Goal: Check status: Check status

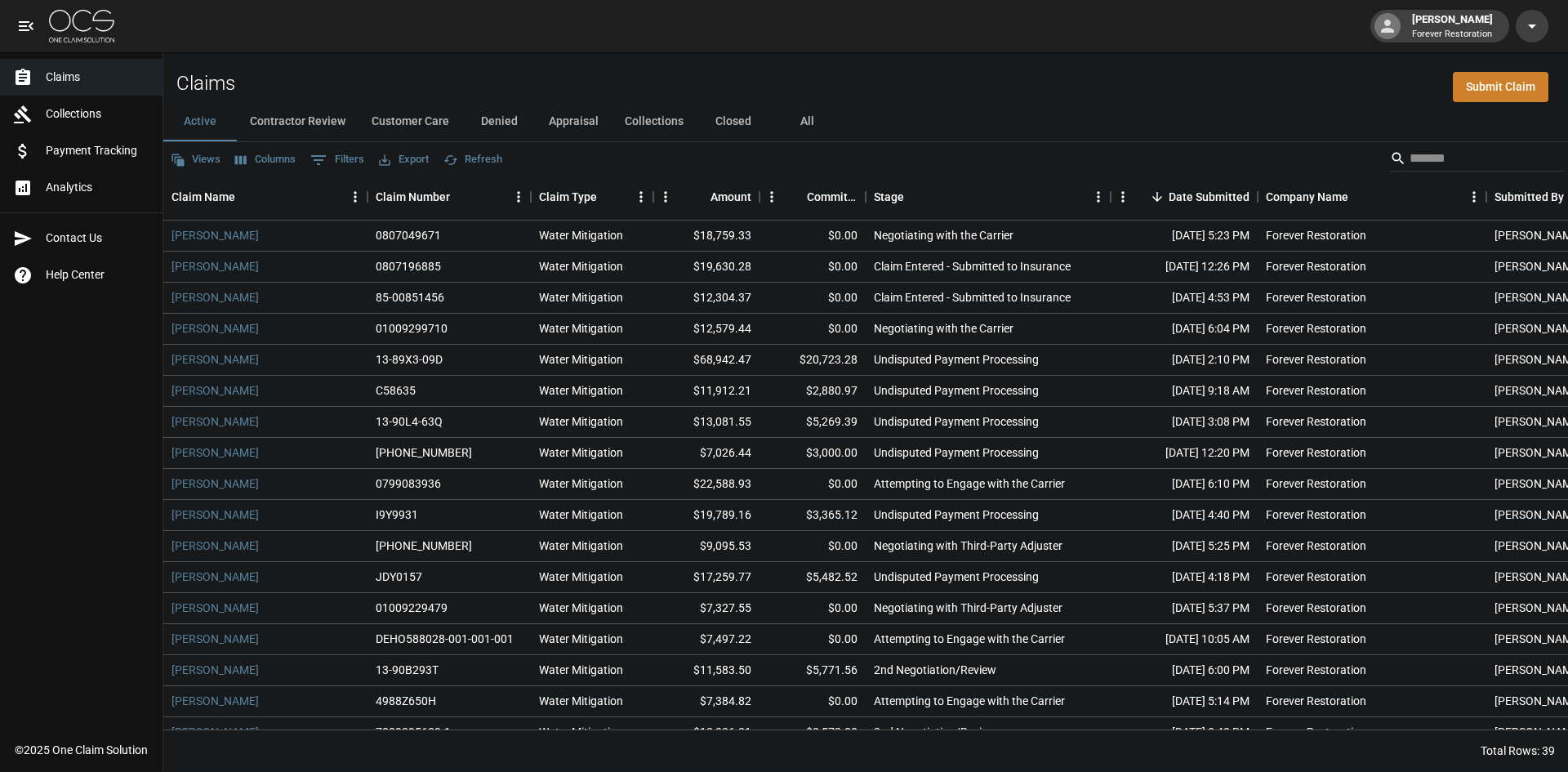
click at [457, 126] on button "Customer Care" at bounding box center [410, 122] width 104 height 40
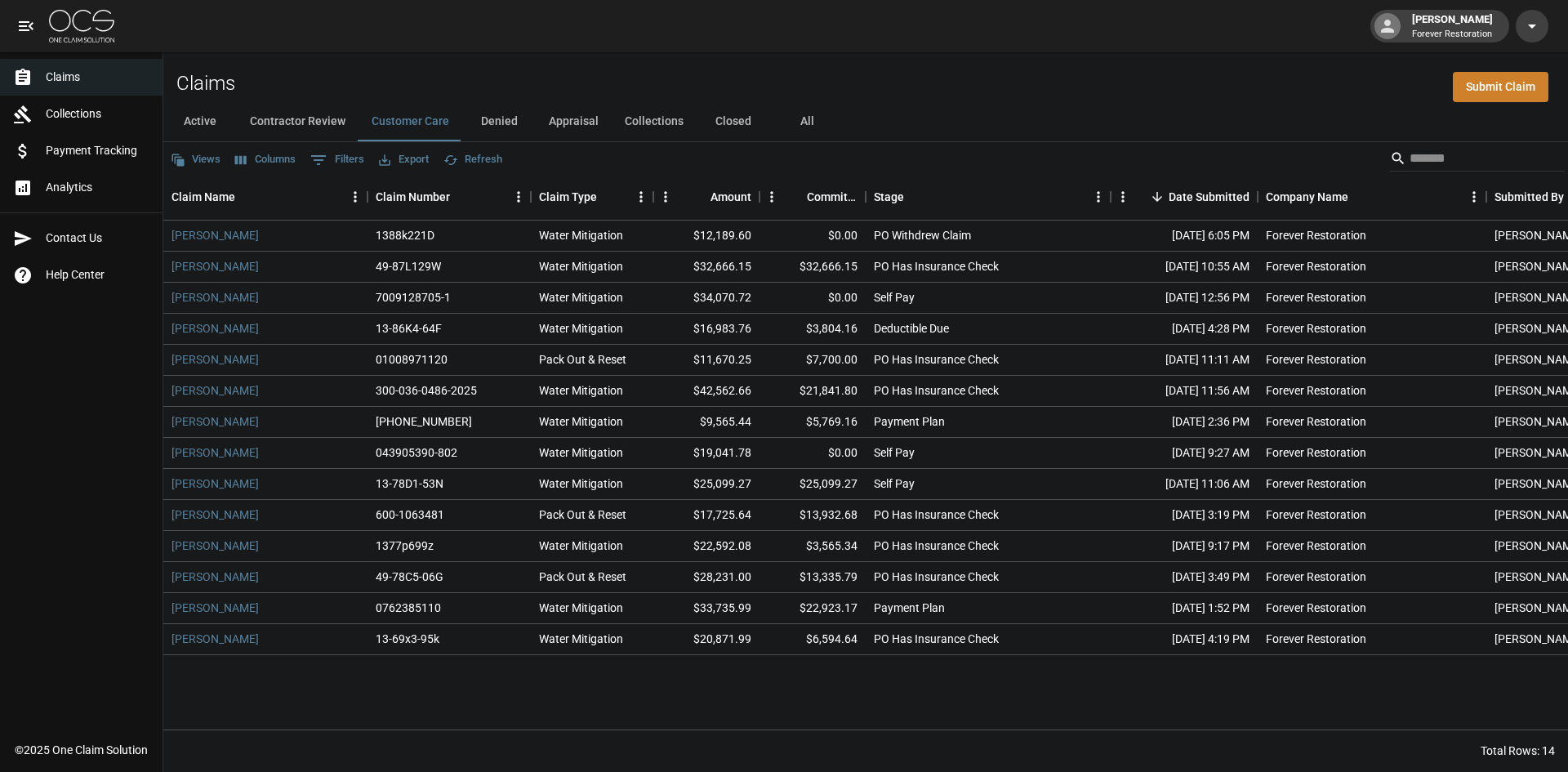
click at [493, 116] on button "Denied" at bounding box center [499, 122] width 74 height 40
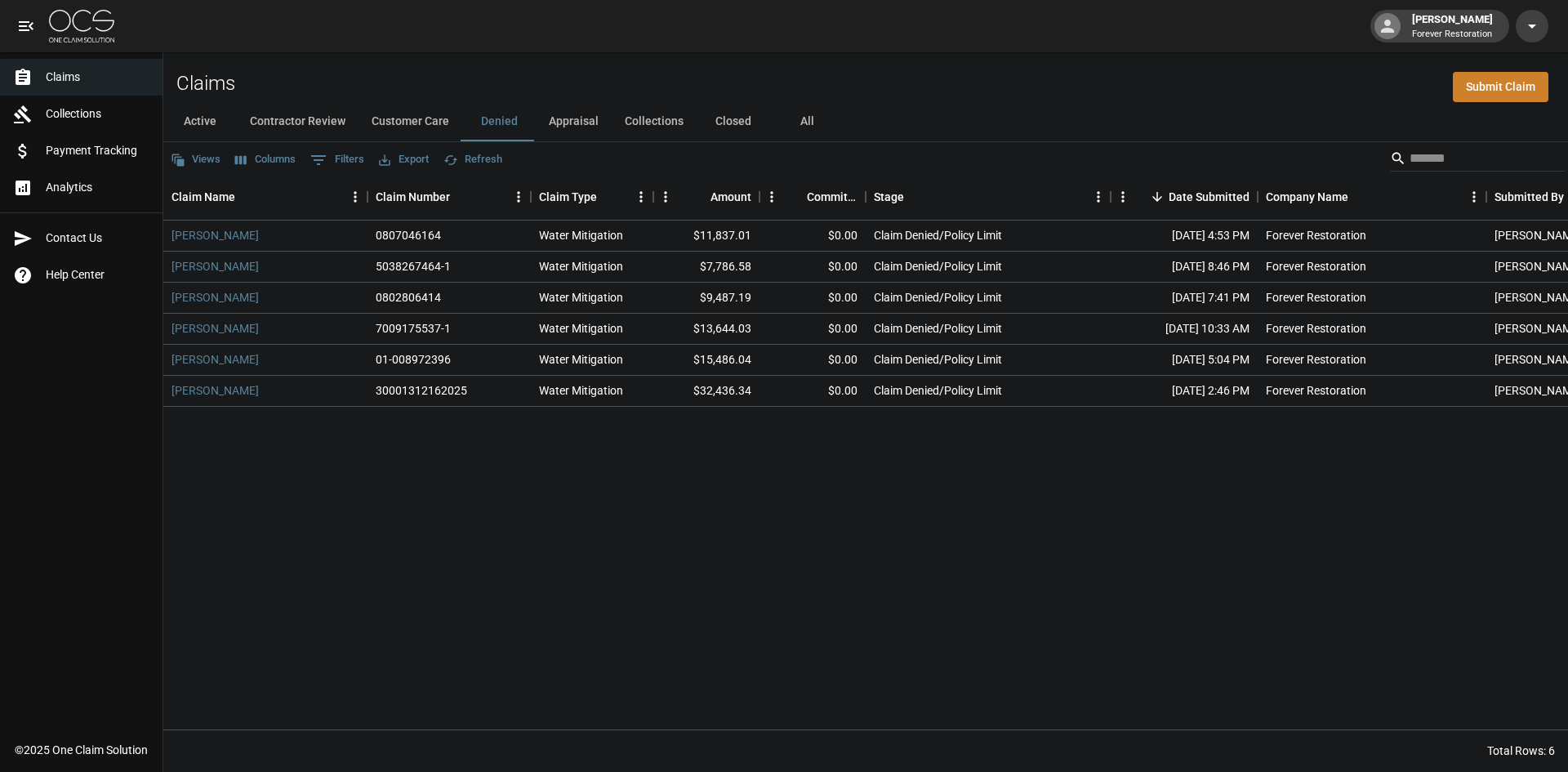
click at [194, 125] on button "Active" at bounding box center [200, 122] width 74 height 40
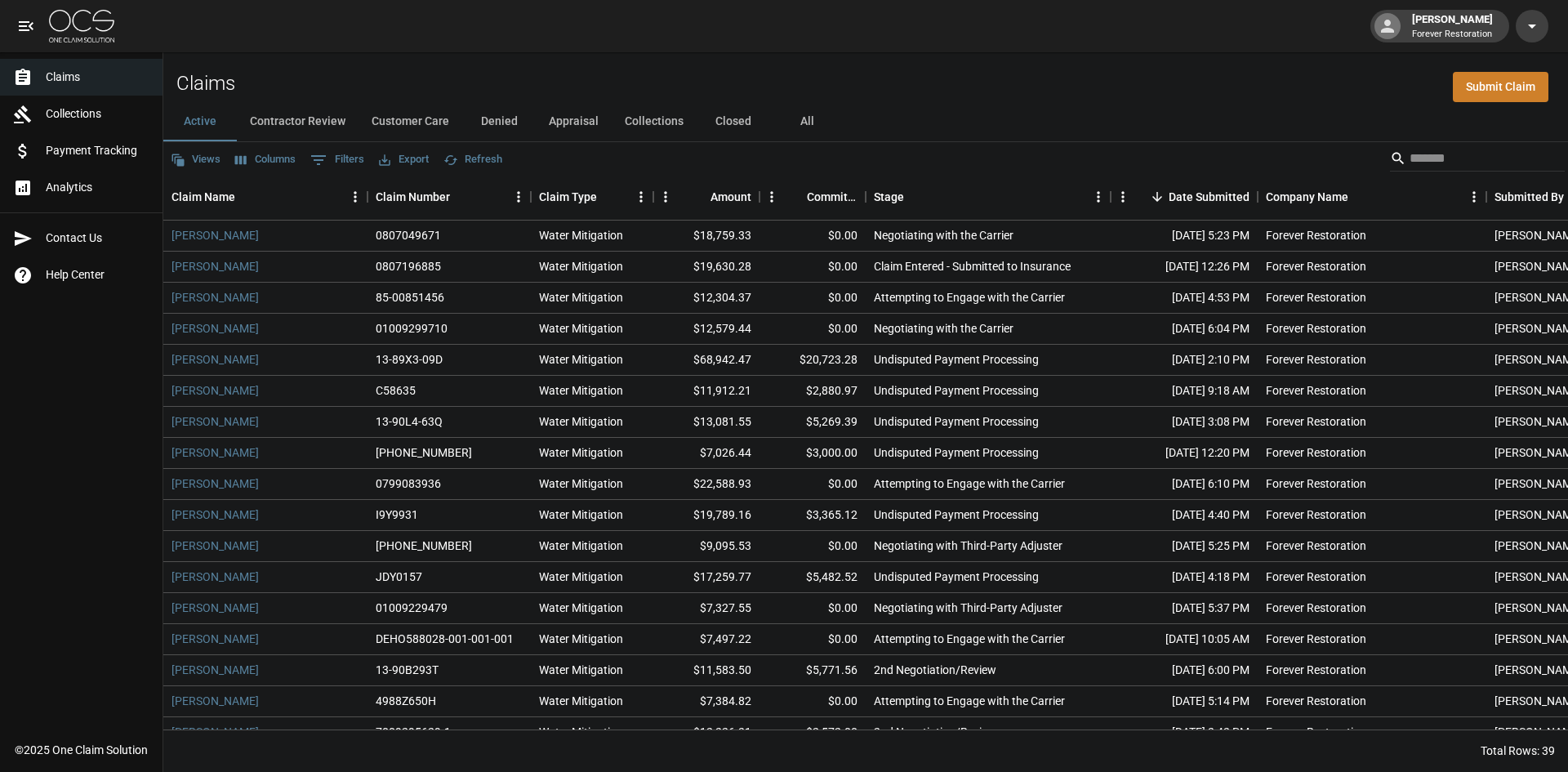
click at [581, 122] on button "Appraisal" at bounding box center [574, 122] width 75 height 40
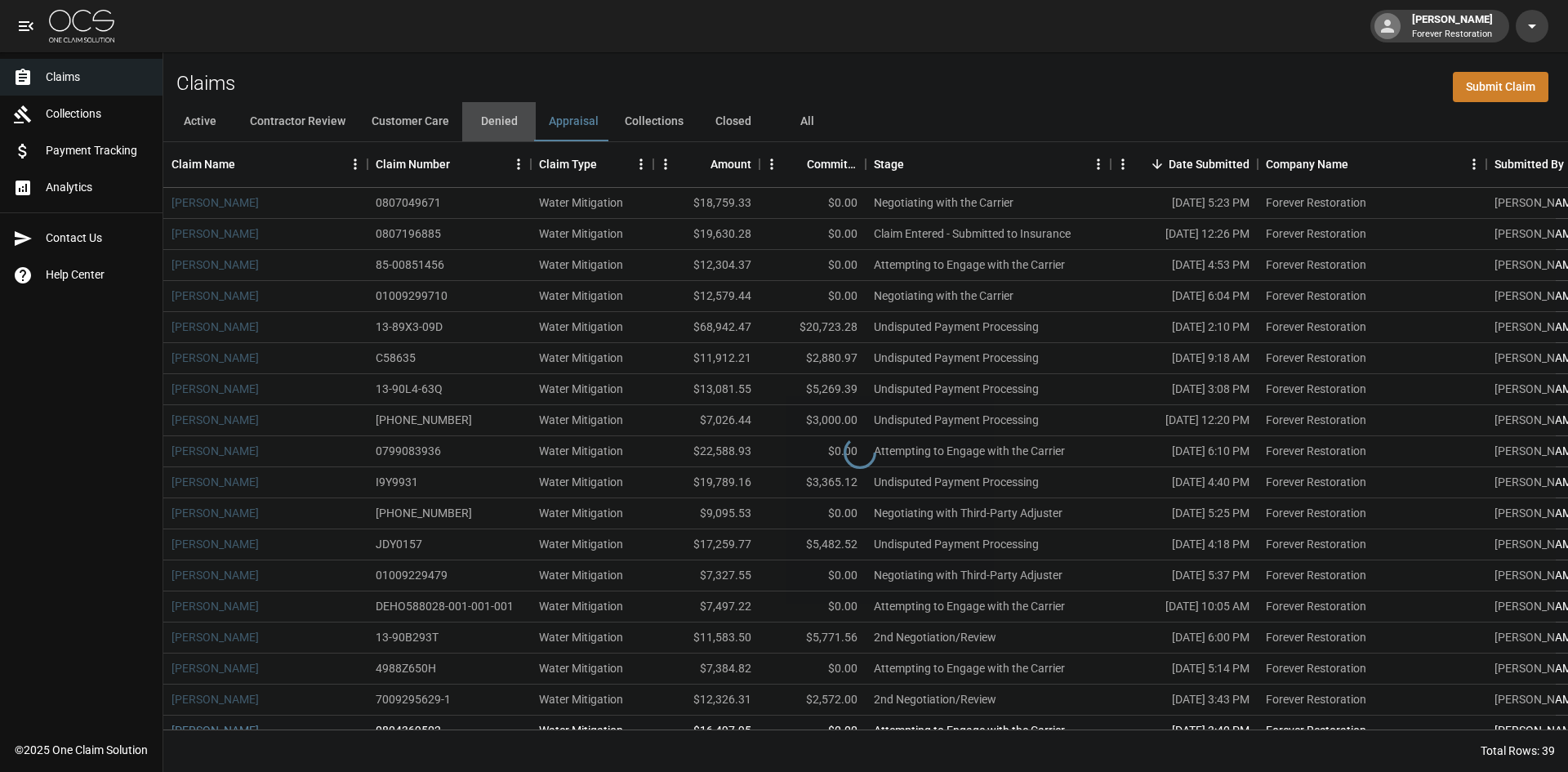
click at [486, 113] on button "Denied" at bounding box center [499, 122] width 74 height 40
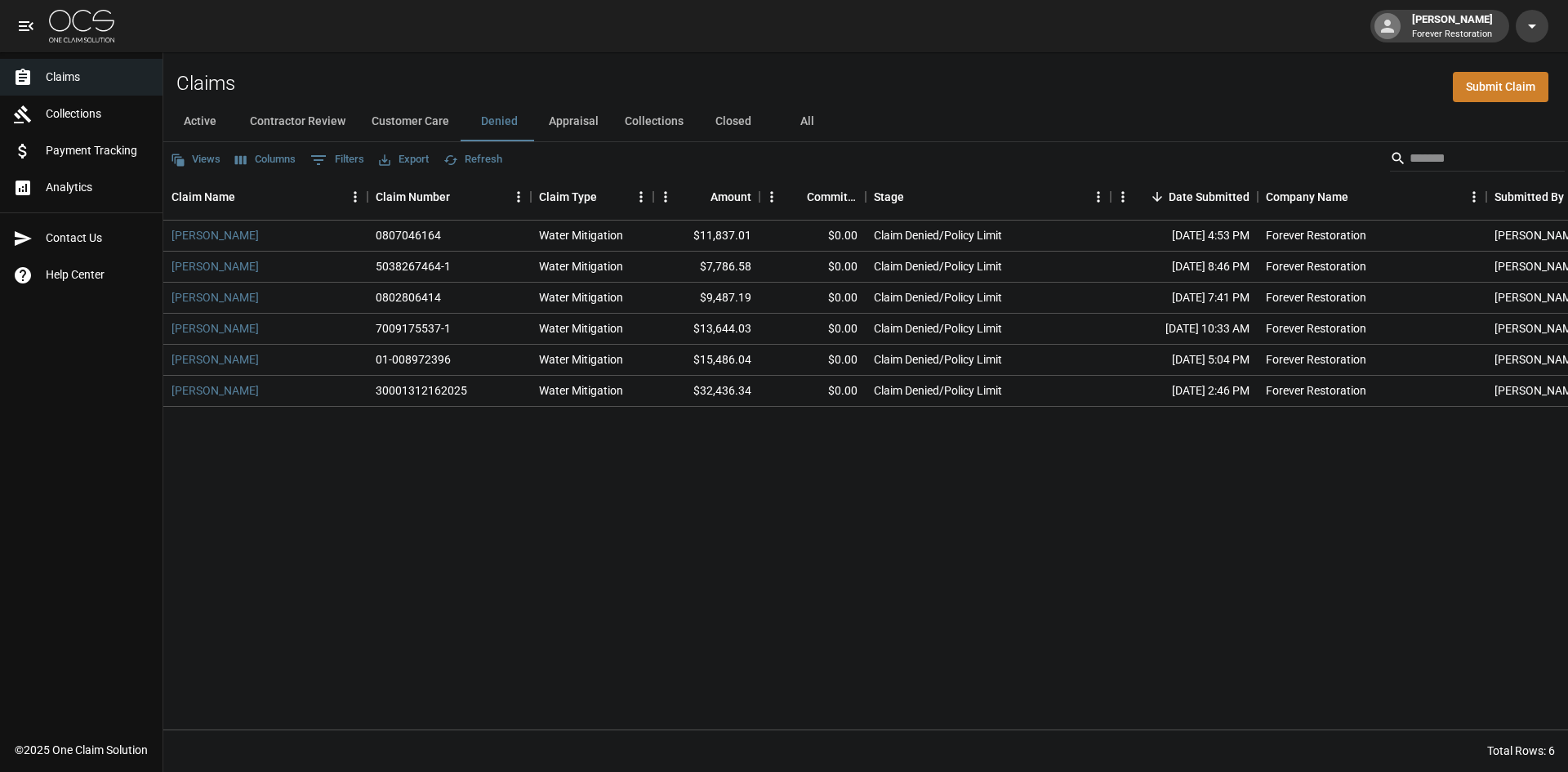
click at [196, 125] on button "Active" at bounding box center [200, 122] width 74 height 40
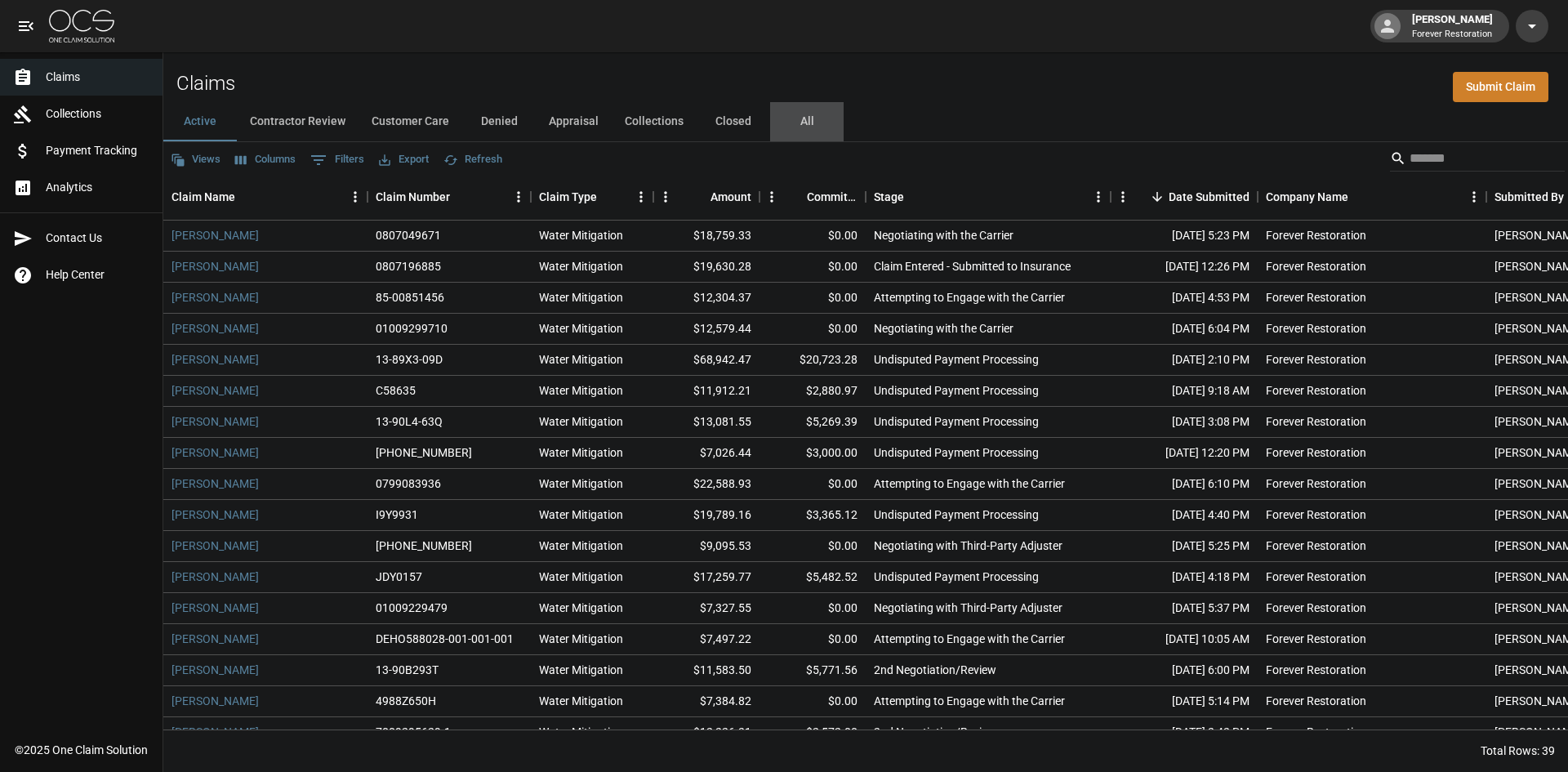
drag, startPoint x: 805, startPoint y: 119, endPoint x: 1129, endPoint y: 165, distance: 327.2
click at [805, 119] on button "All" at bounding box center [807, 122] width 74 height 40
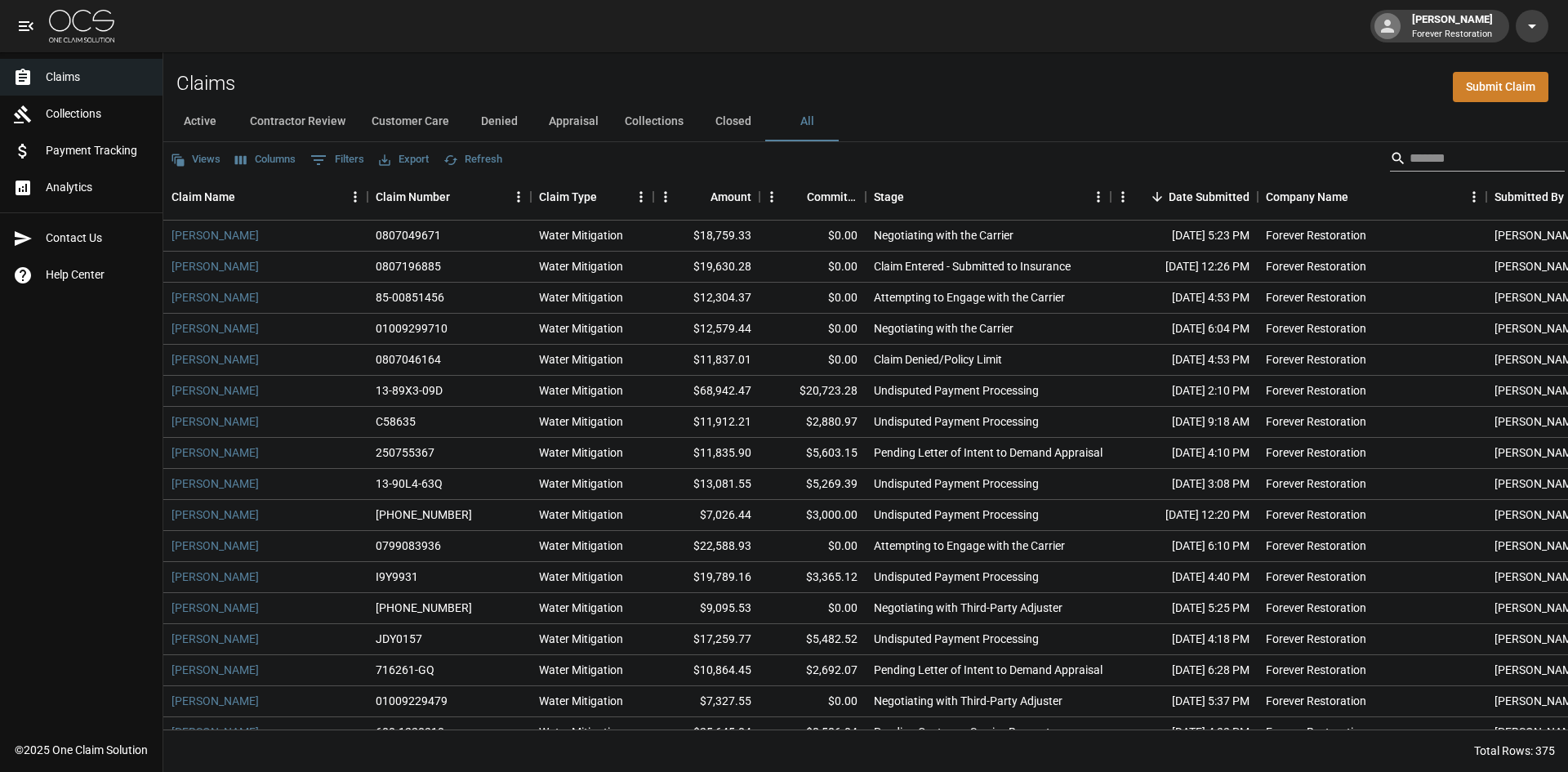
click at [1410, 161] on input "Search" at bounding box center [1475, 159] width 130 height 26
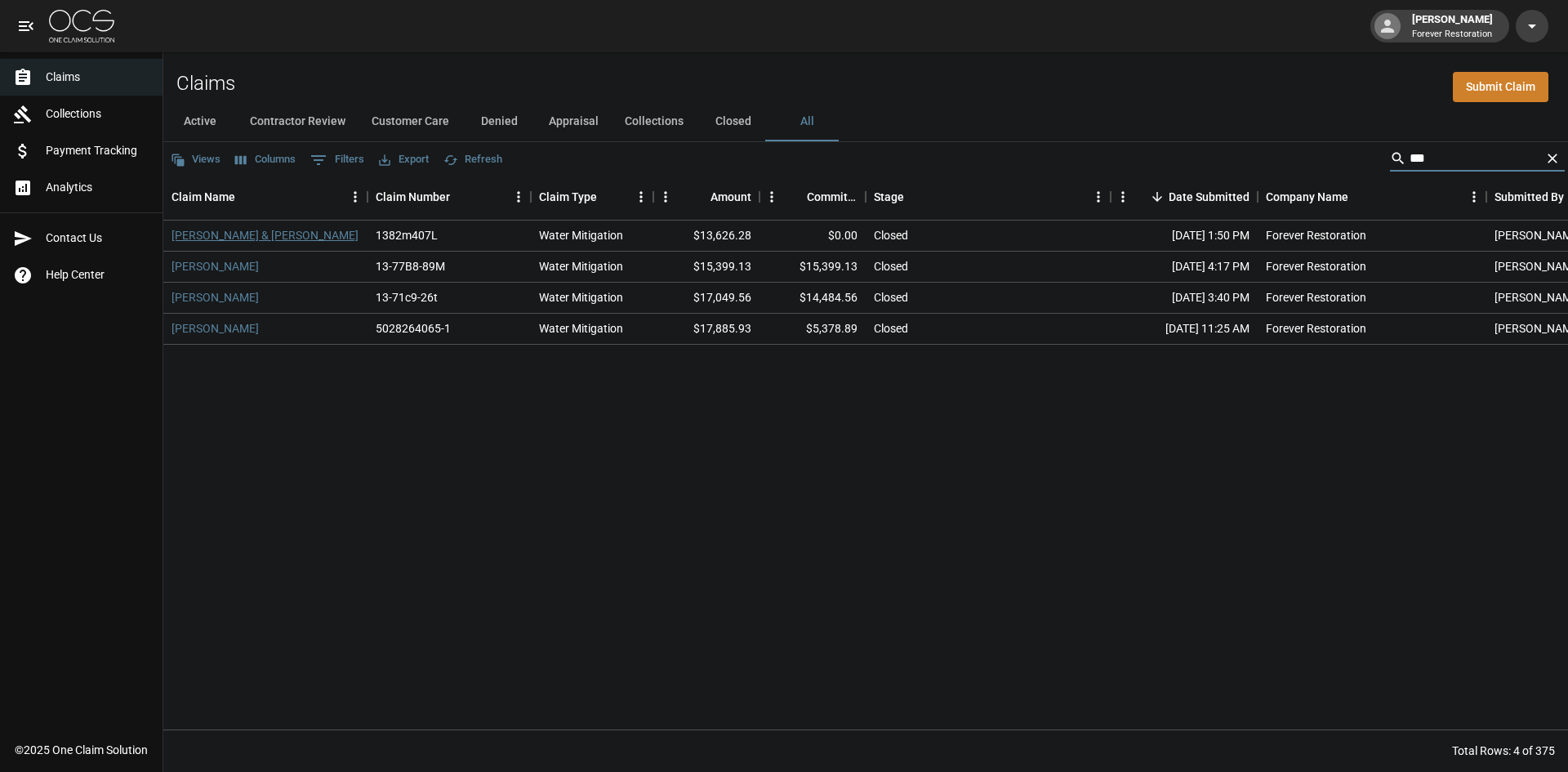
type input "***"
click at [240, 239] on link "[PERSON_NAME] & [PERSON_NAME]" at bounding box center [265, 235] width 187 height 16
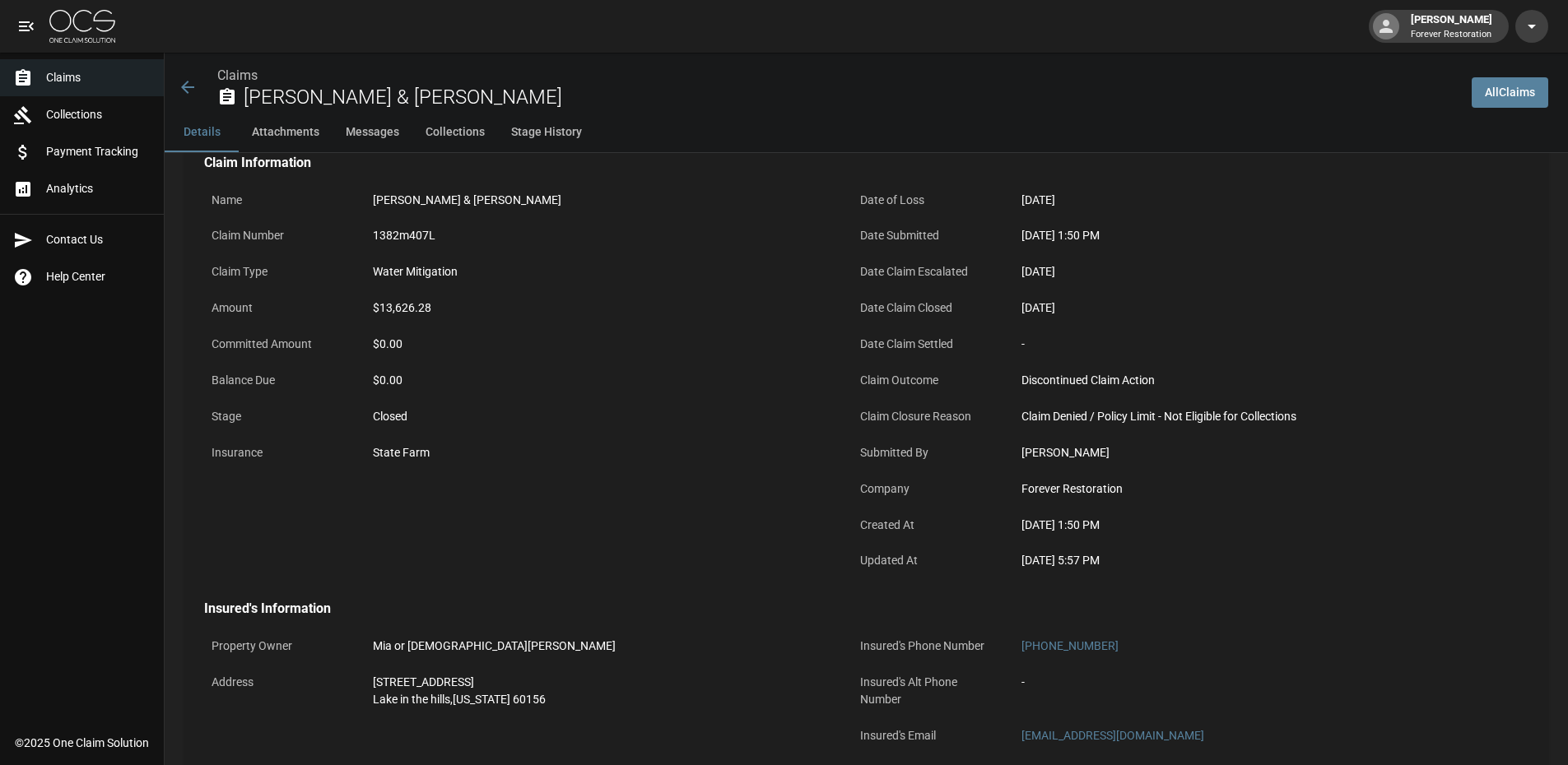
scroll to position [407, 0]
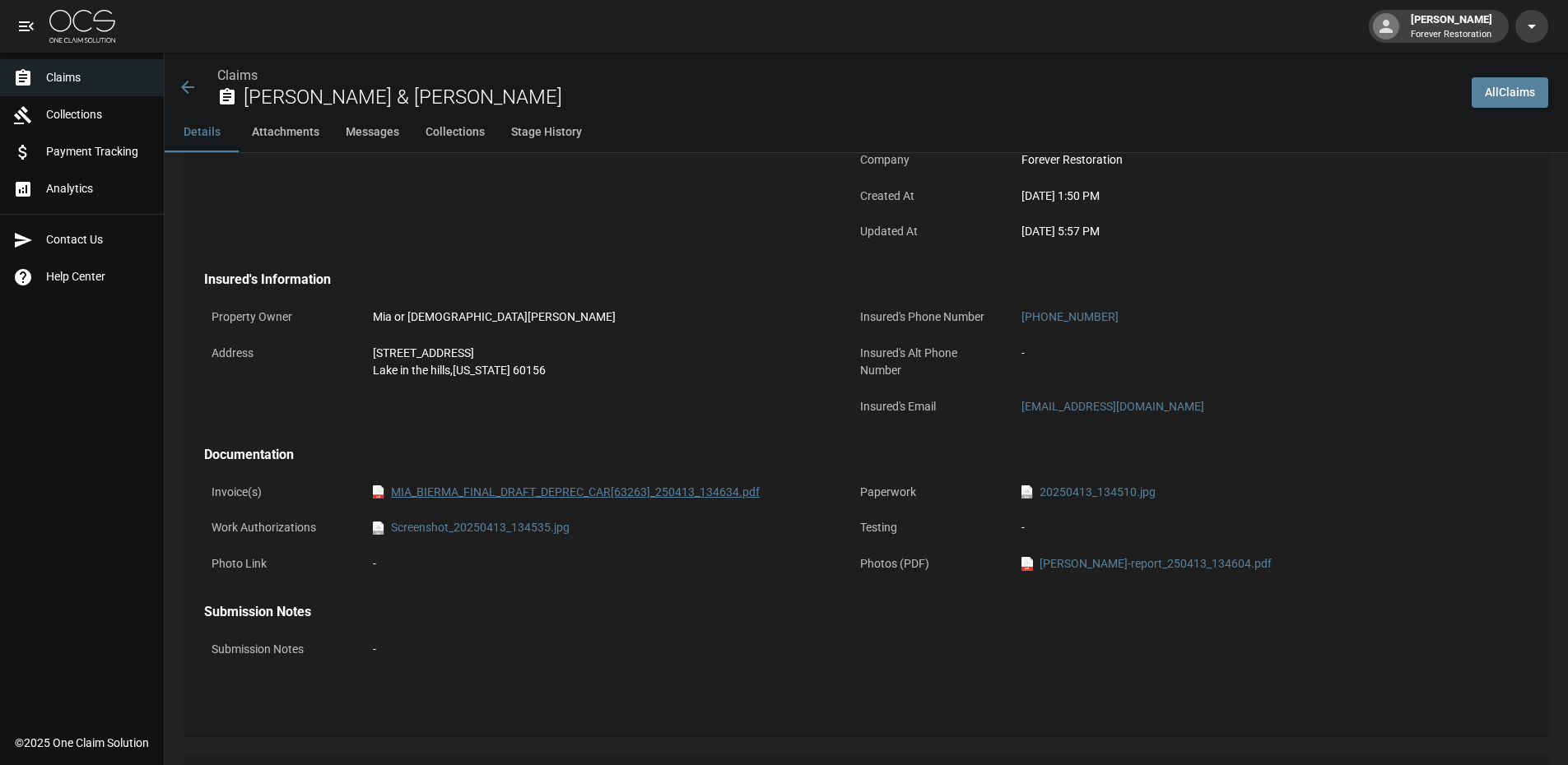
click at [524, 488] on link "pdf MIA_BIERMA_FINAL_DRAFT_DEPREC_CAR[63263]_250413_134634.pdf" at bounding box center [566, 492] width 387 height 17
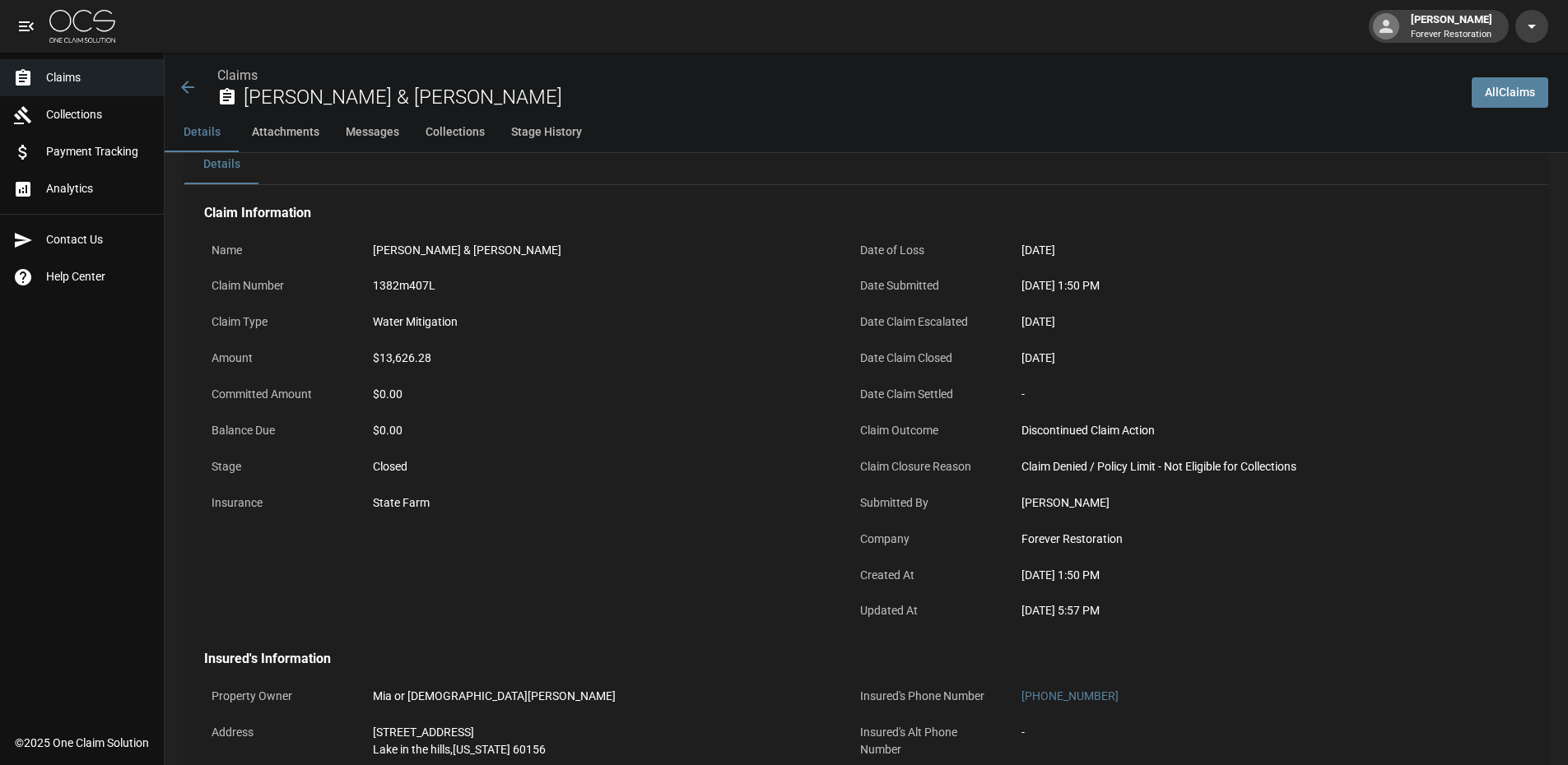
scroll to position [0, 0]
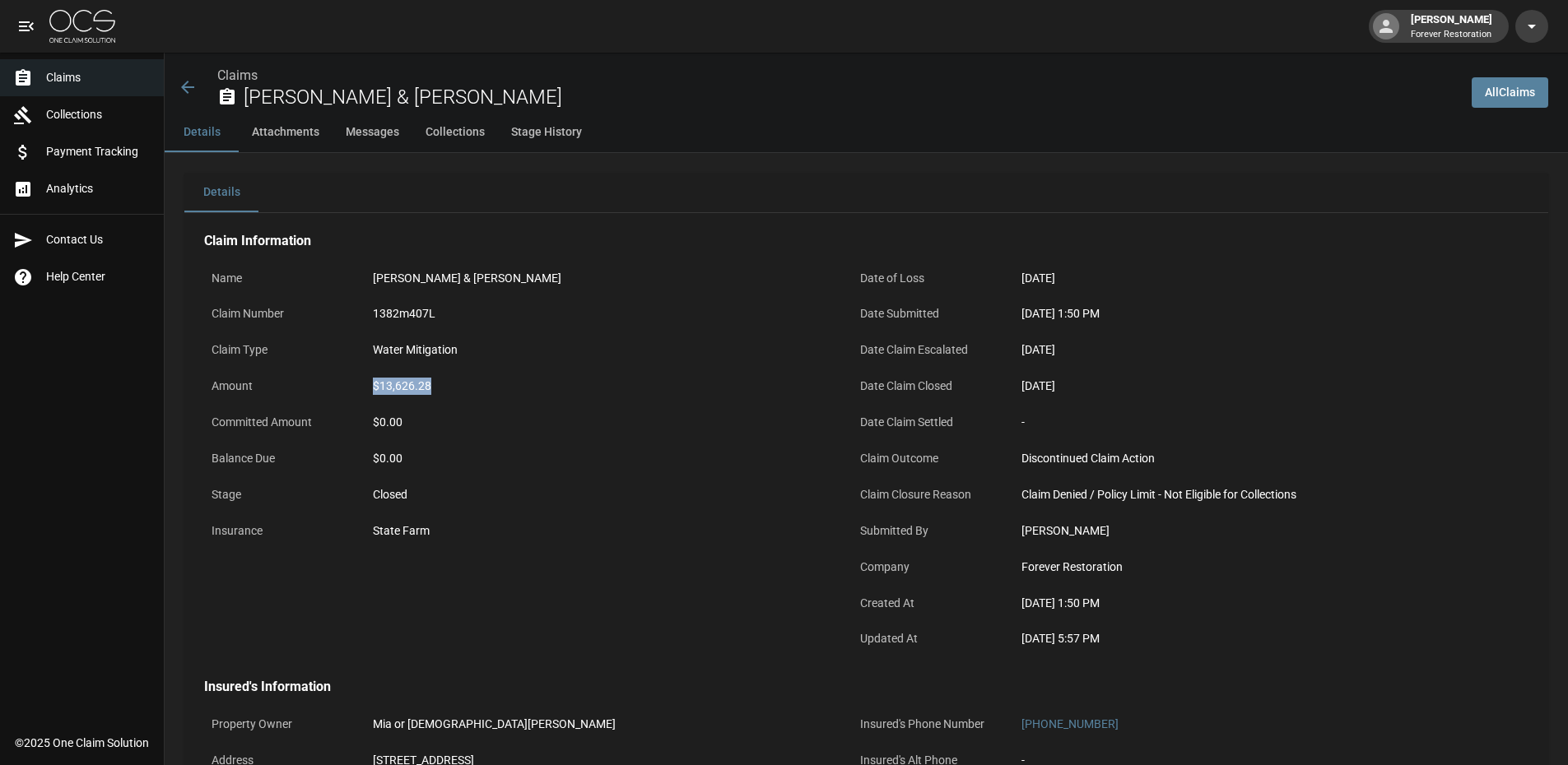
drag, startPoint x: 438, startPoint y: 391, endPoint x: 365, endPoint y: 382, distance: 73.6
click at [365, 382] on div "$13,626.28" at bounding box center [599, 386] width 468 height 32
click at [399, 375] on div "$13,626.28" at bounding box center [599, 386] width 468 height 32
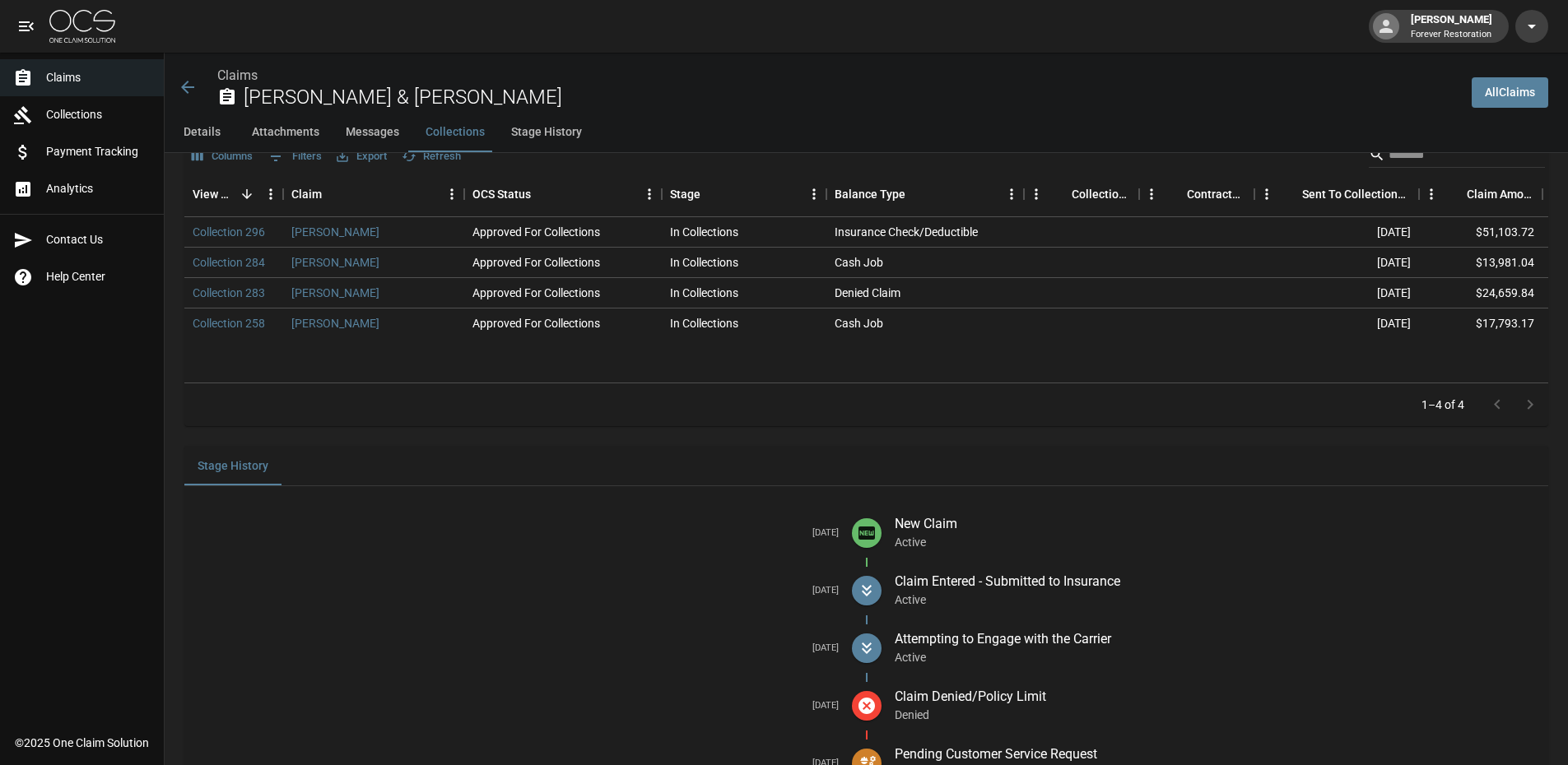
scroll to position [2134, 0]
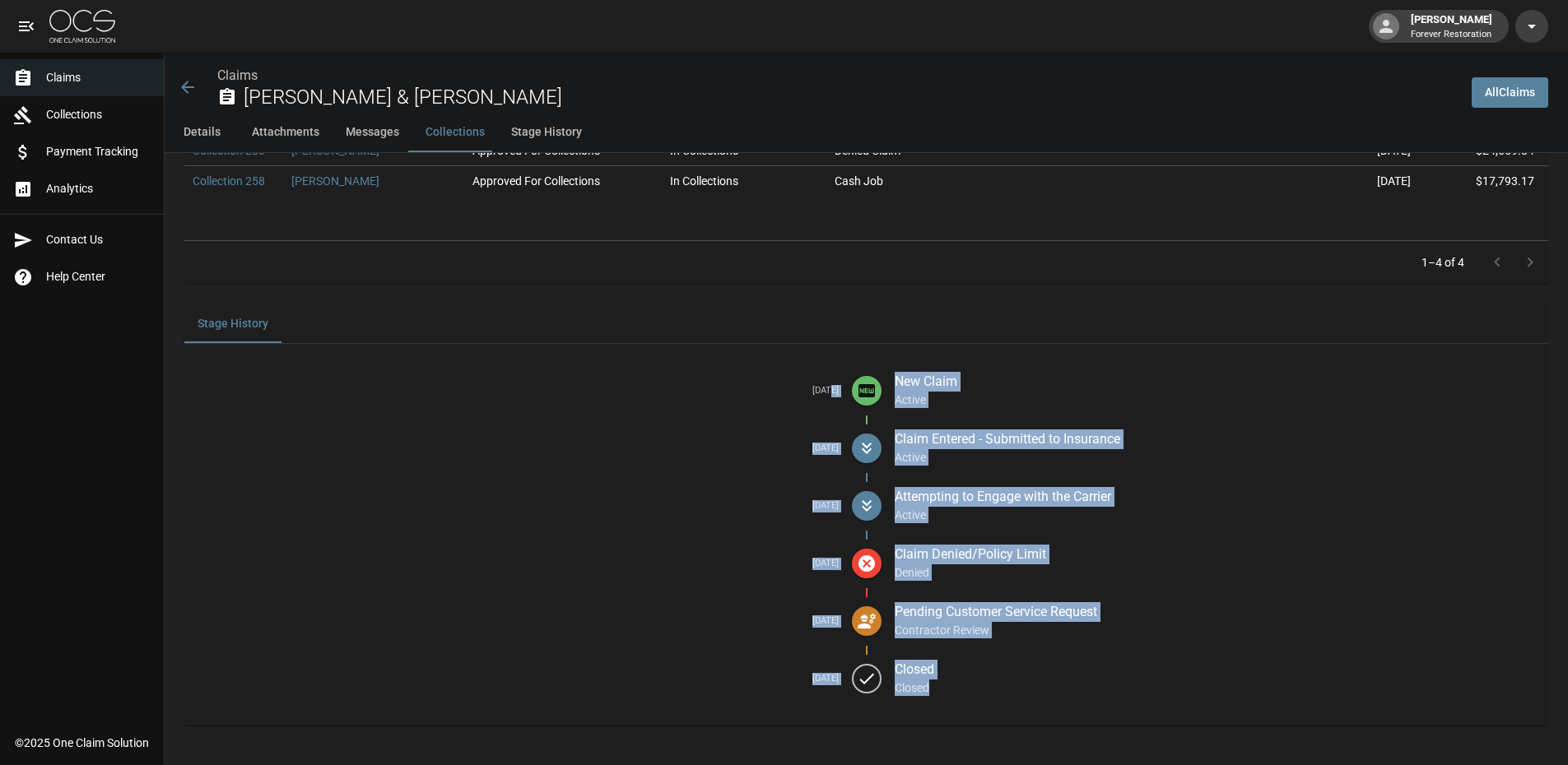
drag, startPoint x: 976, startPoint y: 684, endPoint x: 810, endPoint y: 413, distance: 317.8
click at [810, 413] on ul "[DATE] New Claim Active [DATE] Claim Entered - Submitted to Insurance Active [D…" at bounding box center [866, 535] width 1364 height 355
click at [997, 645] on div "Pending Customer Service Request Contractor Review" at bounding box center [1209, 621] width 654 height 58
drag, startPoint x: 1016, startPoint y: 687, endPoint x: 805, endPoint y: 369, distance: 381.6
click at [805, 369] on ul "[DATE] New Claim Active [DATE] Claim Entered - Submitted to Insurance Active [D…" at bounding box center [866, 535] width 1364 height 355
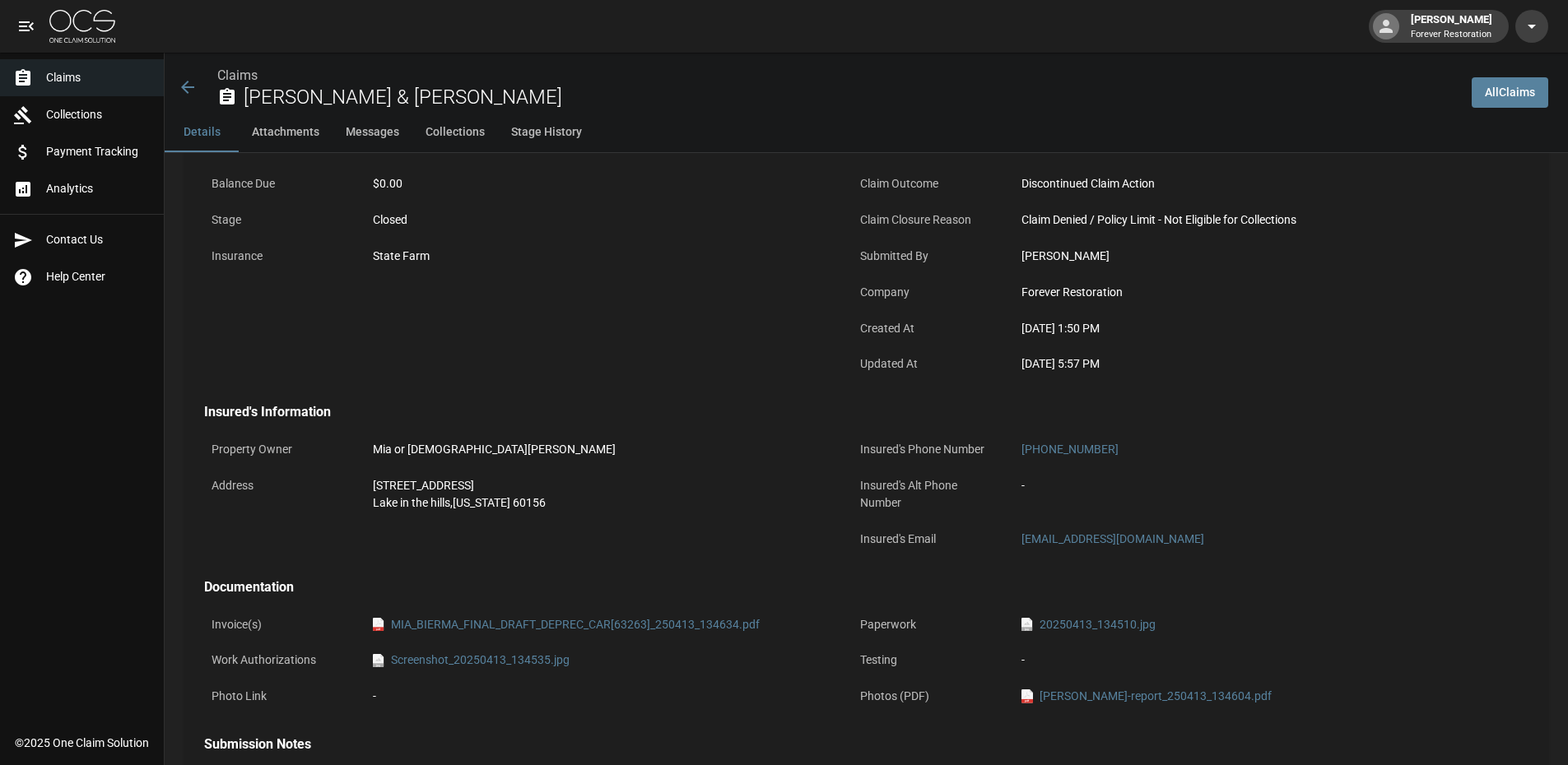
scroll to position [78, 0]
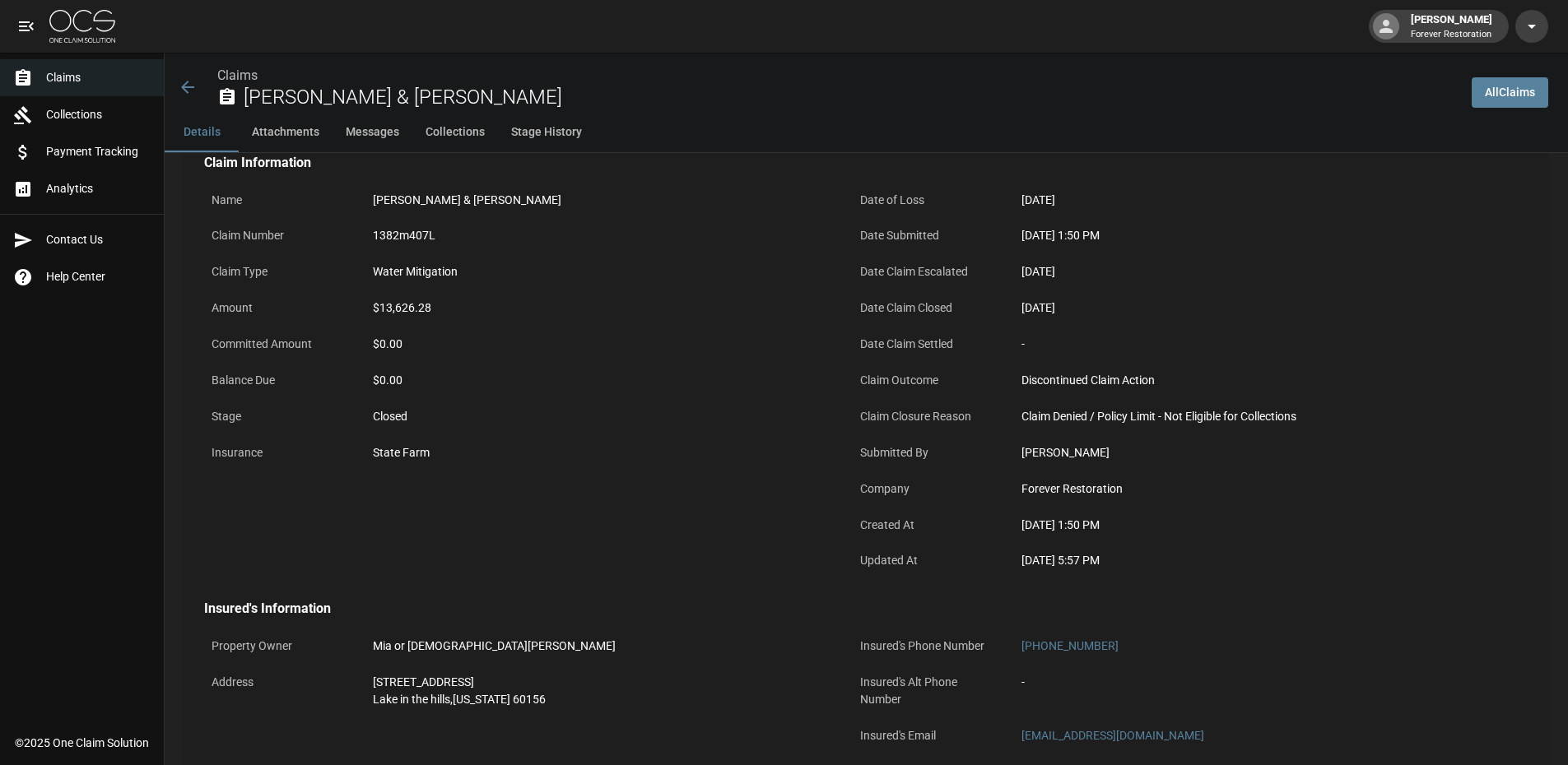
click at [465, 131] on button "Collections" at bounding box center [455, 133] width 86 height 40
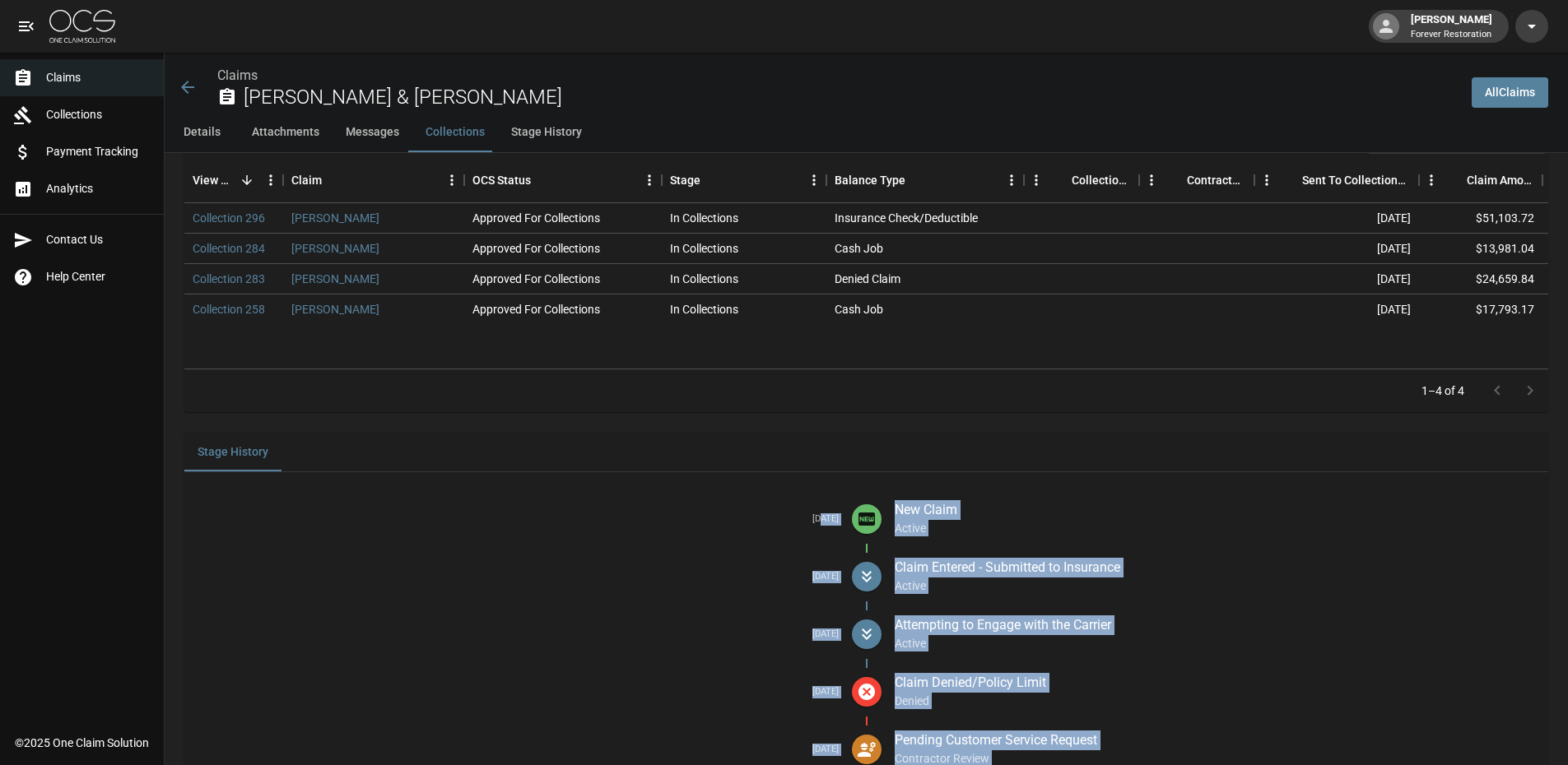
scroll to position [2134, 0]
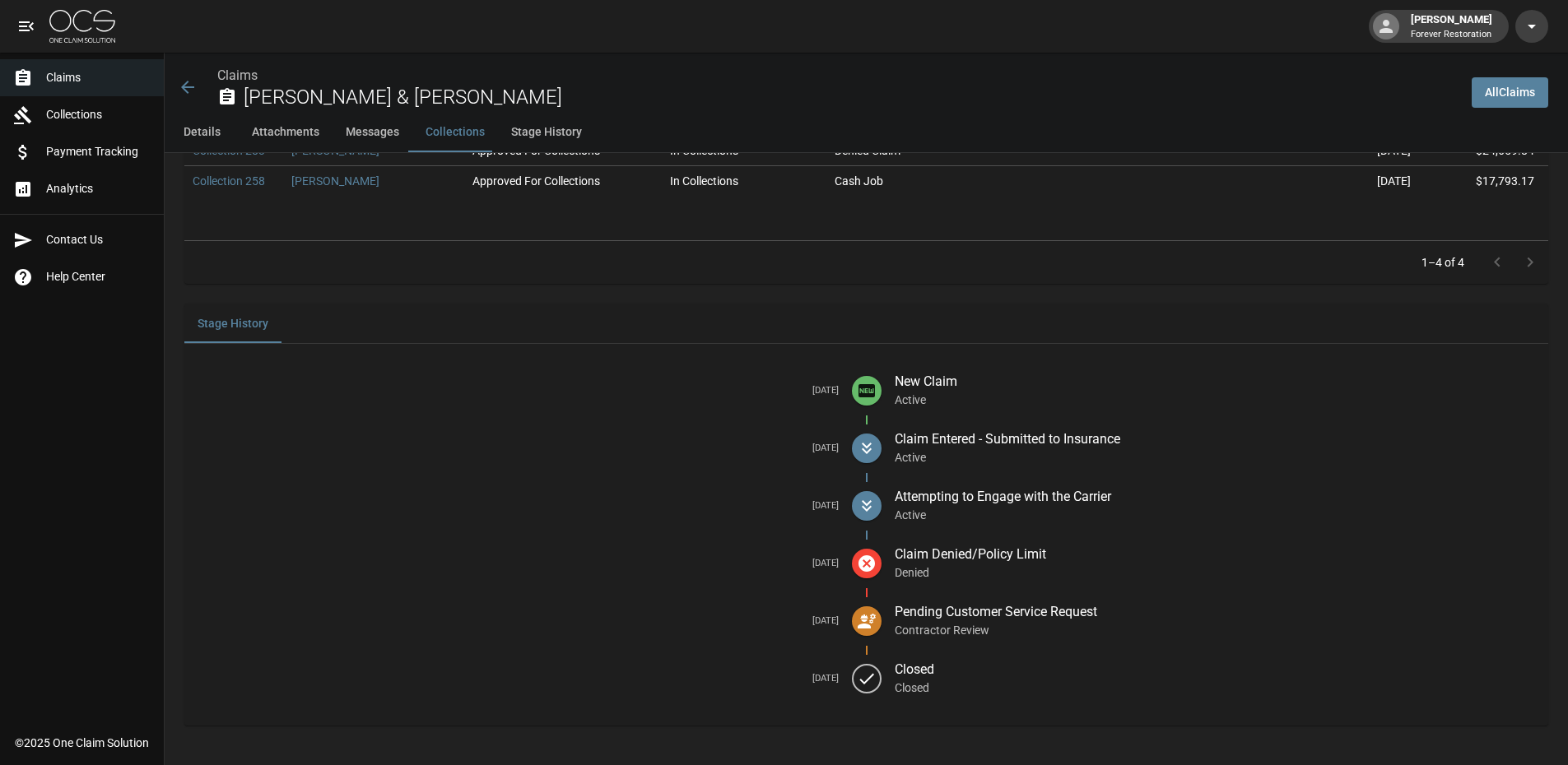
click at [615, 373] on li "[DATE] New Claim Active" at bounding box center [866, 391] width 1338 height 58
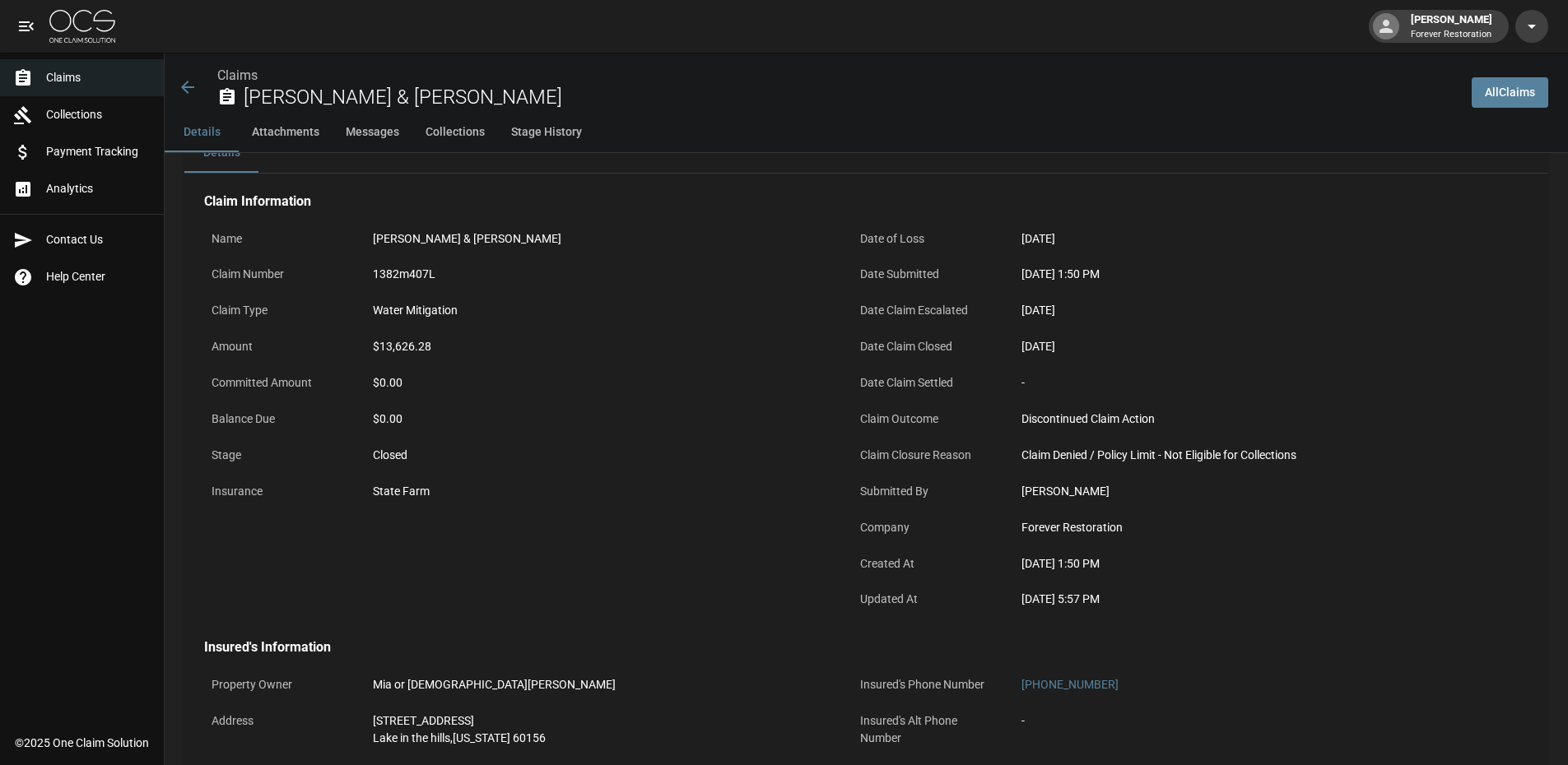
scroll to position [0, 0]
